Goal: Information Seeking & Learning: Compare options

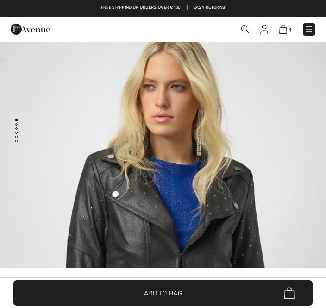
checkbox input "true"
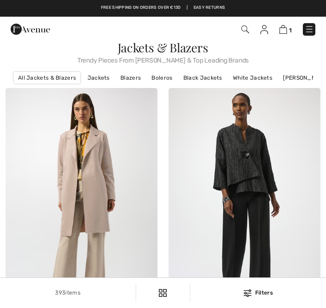
checkbox input "true"
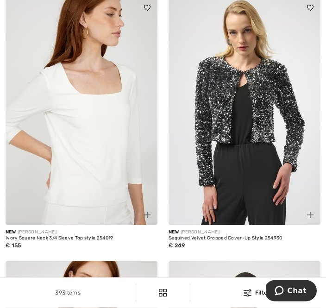
scroll to position [2562, 0]
click at [261, 149] on img at bounding box center [244, 111] width 152 height 228
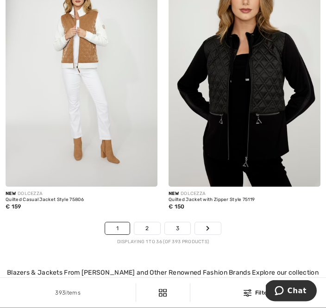
scroll to position [4870, 0]
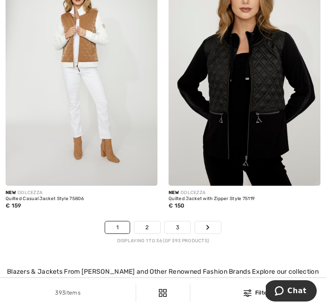
click at [150, 233] on link "2" at bounding box center [146, 227] width 25 height 12
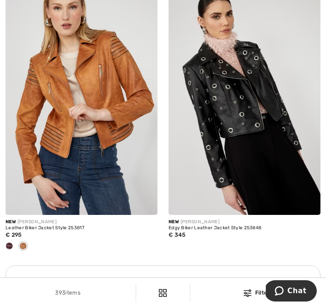
scroll to position [1412, 0]
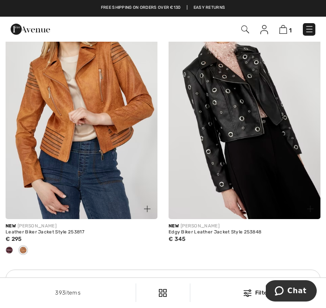
click at [95, 163] on img at bounding box center [82, 105] width 152 height 228
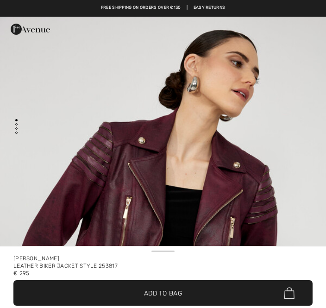
checkbox input "true"
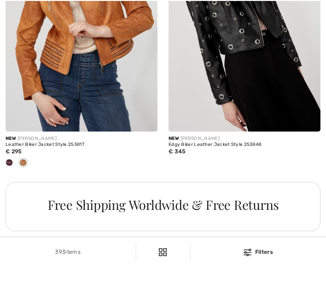
checkbox input "true"
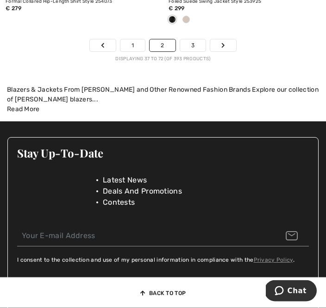
scroll to position [5051, 0]
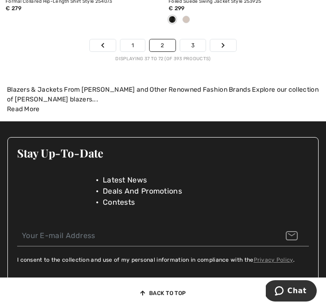
click at [196, 51] on link "3" at bounding box center [192, 45] width 25 height 12
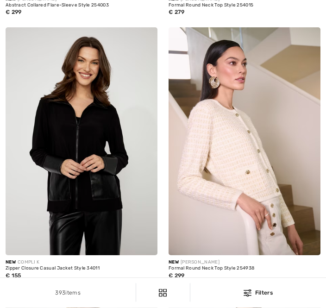
checkbox input "true"
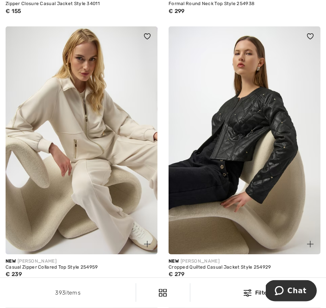
scroll to position [866, 0]
click at [247, 190] on img at bounding box center [244, 140] width 152 height 228
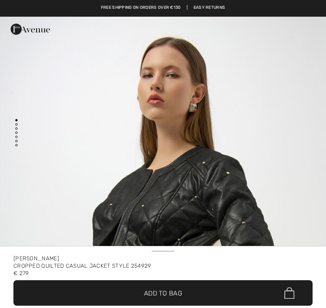
checkbox input "true"
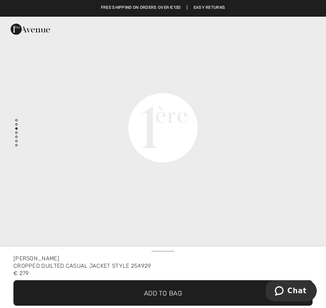
scroll to position [1110, 0]
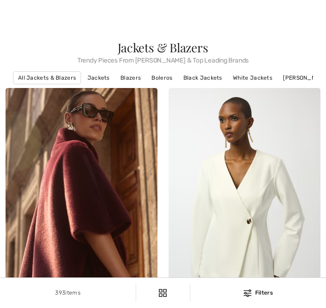
checkbox input "true"
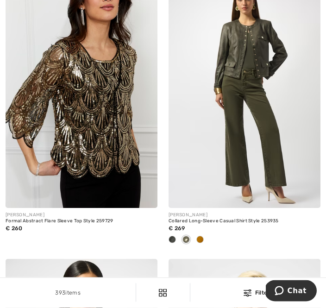
scroll to position [4630, 0]
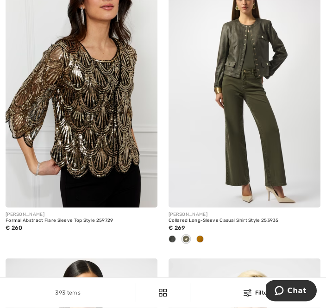
click at [203, 248] on div at bounding box center [200, 239] width 14 height 15
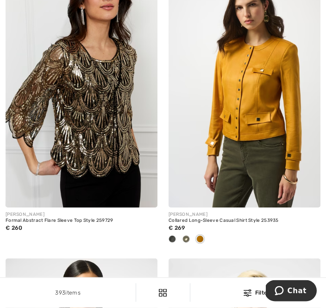
scroll to position [4630, 0]
click at [176, 247] on div at bounding box center [172, 239] width 14 height 15
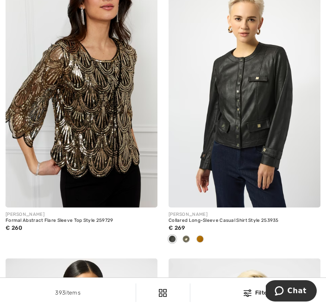
click at [187, 242] on span at bounding box center [185, 238] width 7 height 7
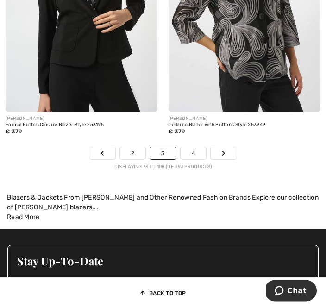
scroll to position [5005, 0]
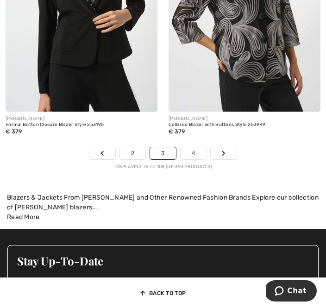
click at [197, 159] on link "4" at bounding box center [192, 153] width 25 height 12
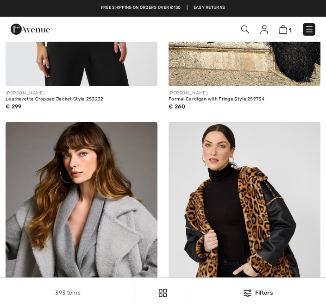
checkbox input "true"
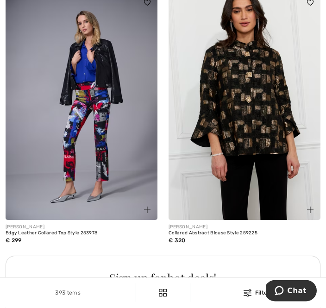
scroll to position [3108, 0]
click at [92, 119] on img at bounding box center [82, 106] width 152 height 228
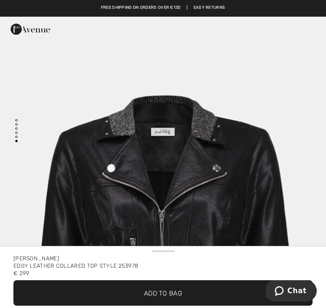
scroll to position [2450, 0]
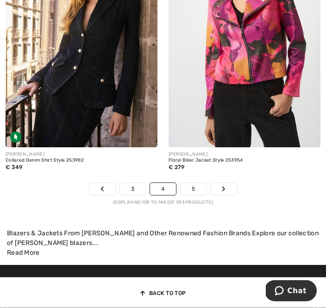
scroll to position [4893, 0]
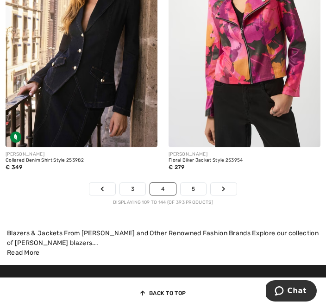
click at [197, 195] on link "5" at bounding box center [192, 189] width 25 height 12
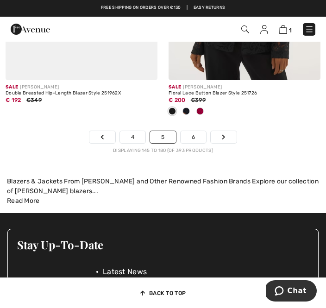
scroll to position [5007, 0]
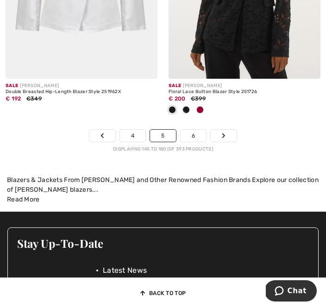
click at [196, 142] on link "6" at bounding box center [192, 136] width 25 height 12
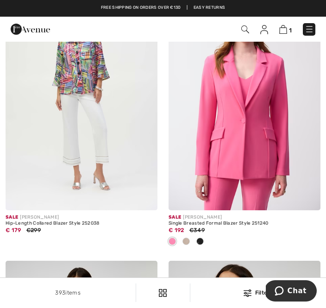
scroll to position [5507, 0]
